Goal: Find specific page/section: Find specific page/section

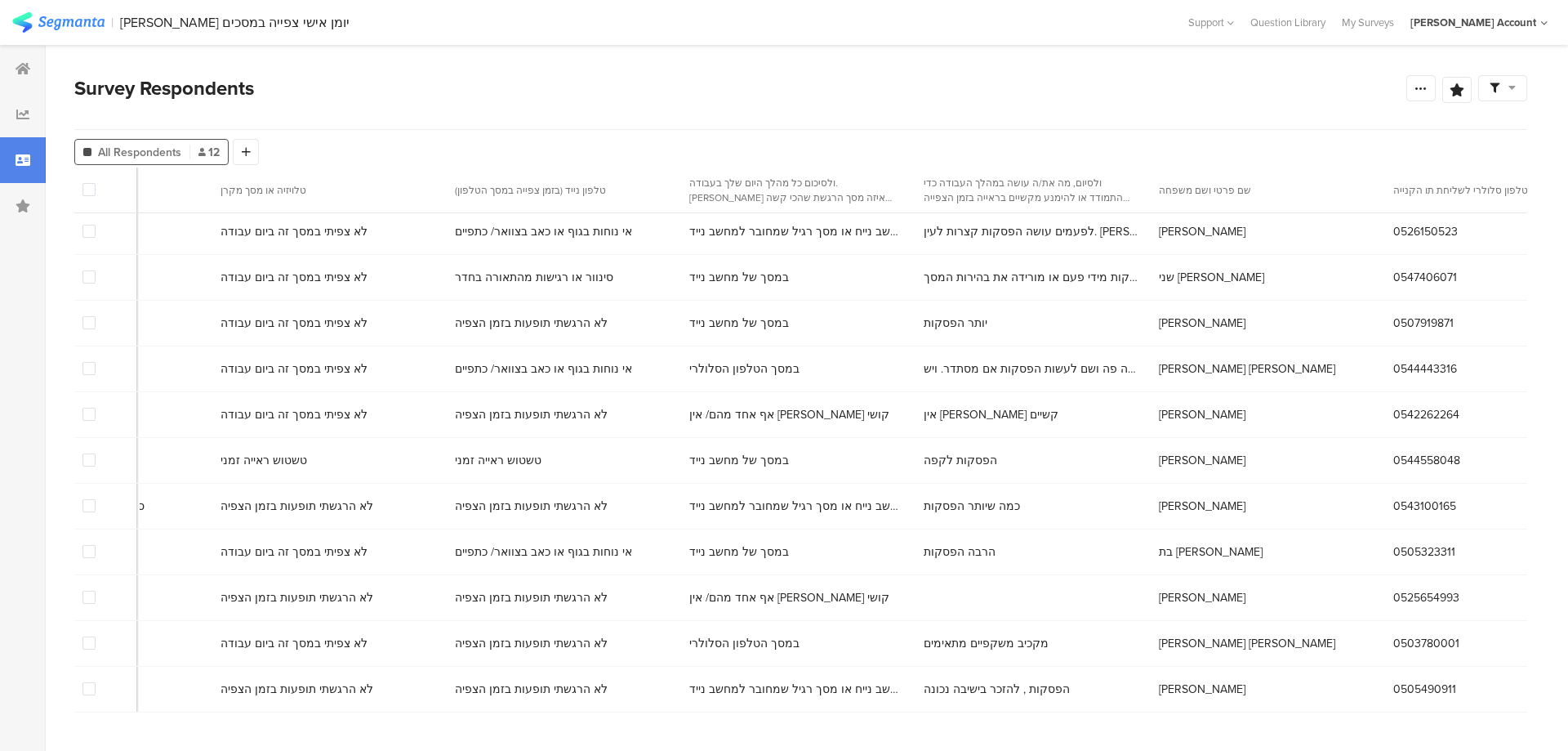
scroll to position [77, 7792]
